Goal: Transaction & Acquisition: Obtain resource

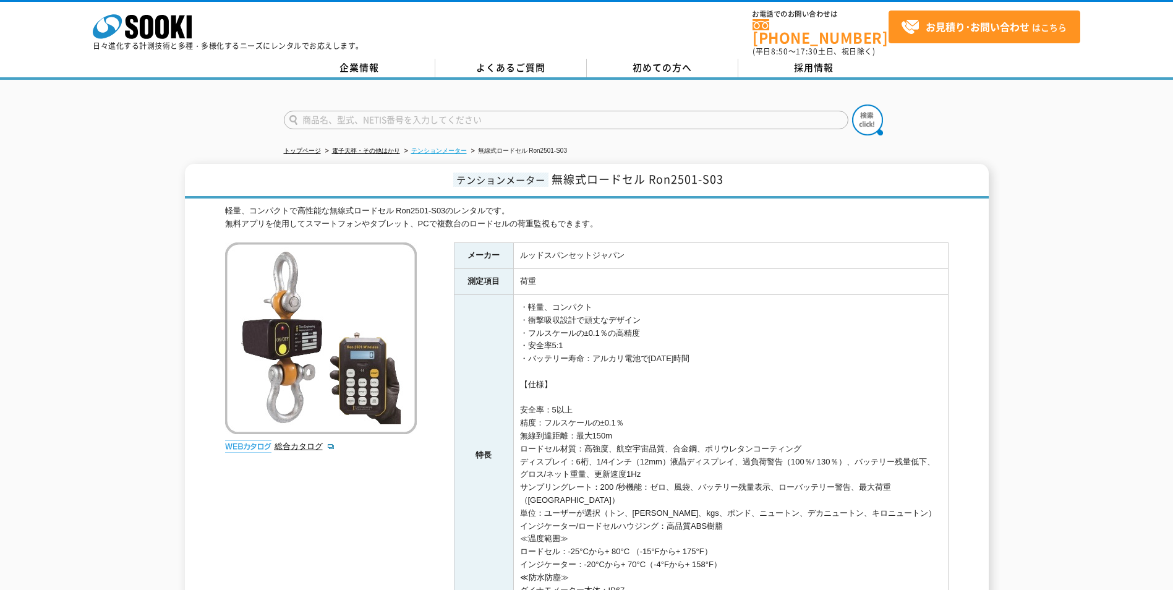
click at [423, 147] on link "テンションメーター" at bounding box center [439, 150] width 56 height 7
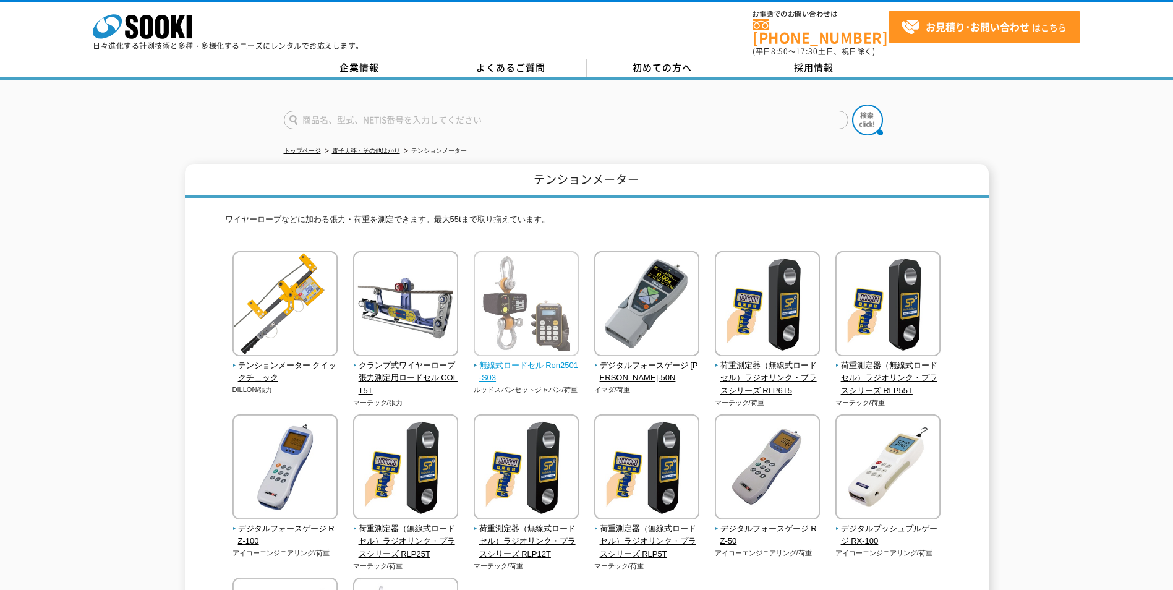
click at [544, 291] on img at bounding box center [526, 305] width 105 height 108
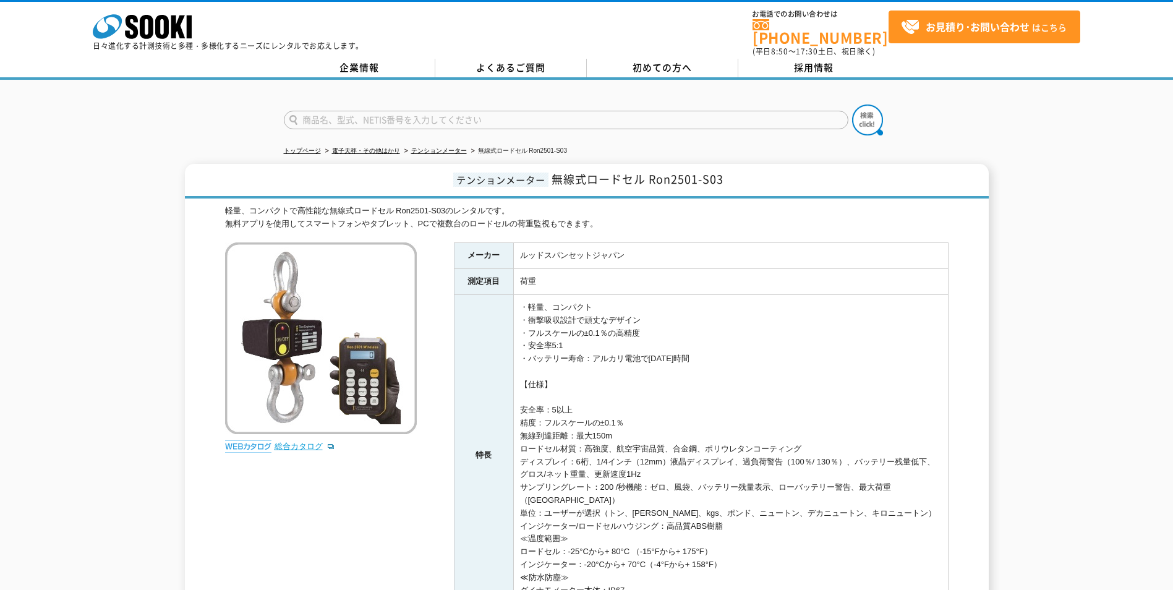
click at [283, 441] on link "総合カタログ" at bounding box center [304, 445] width 61 height 9
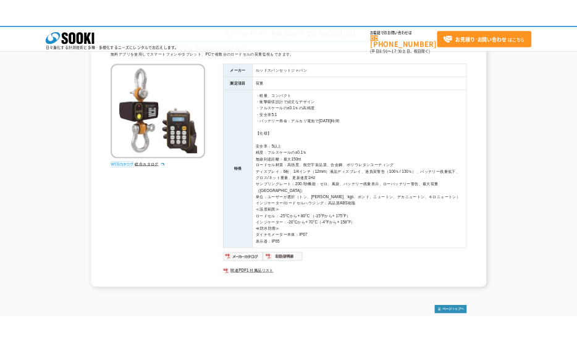
scroll to position [224, 0]
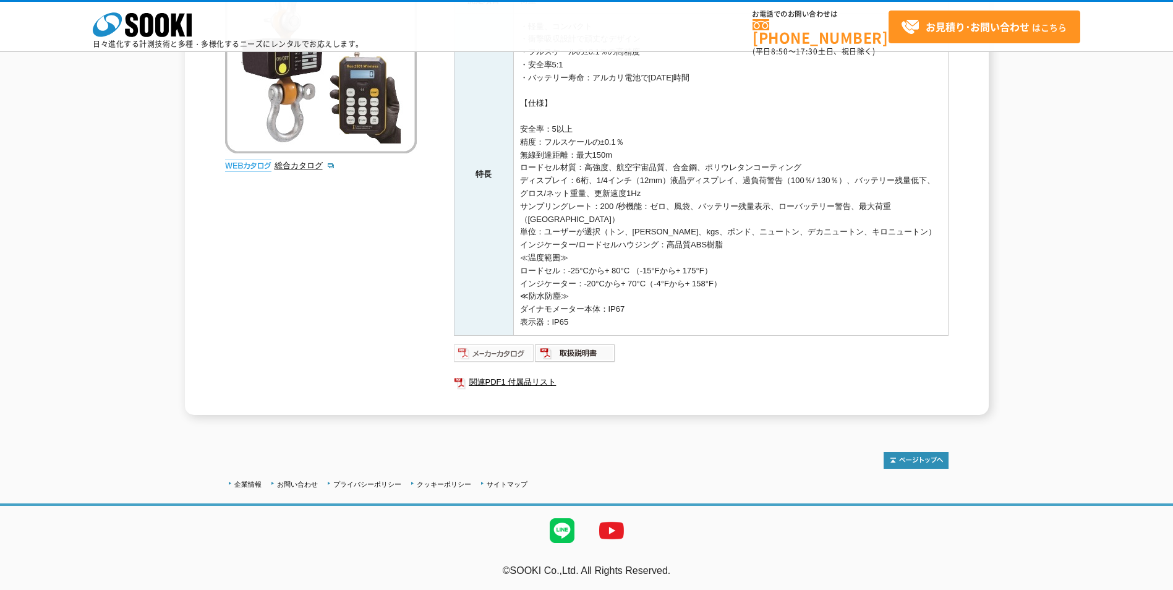
click at [506, 354] on img at bounding box center [494, 353] width 81 height 20
